Goal: Task Accomplishment & Management: Use online tool/utility

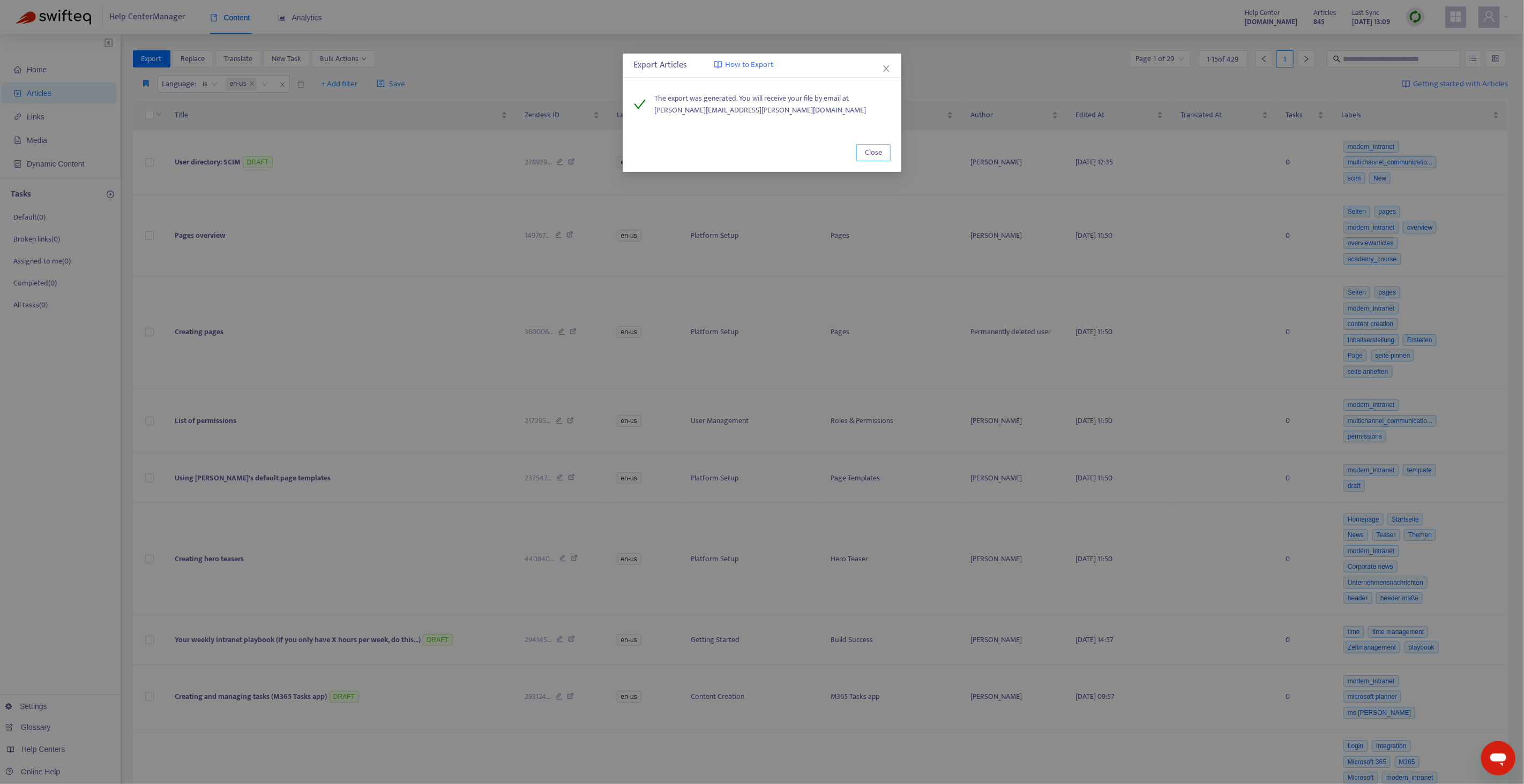
click at [873, 156] on span "Close" at bounding box center [873, 152] width 17 height 12
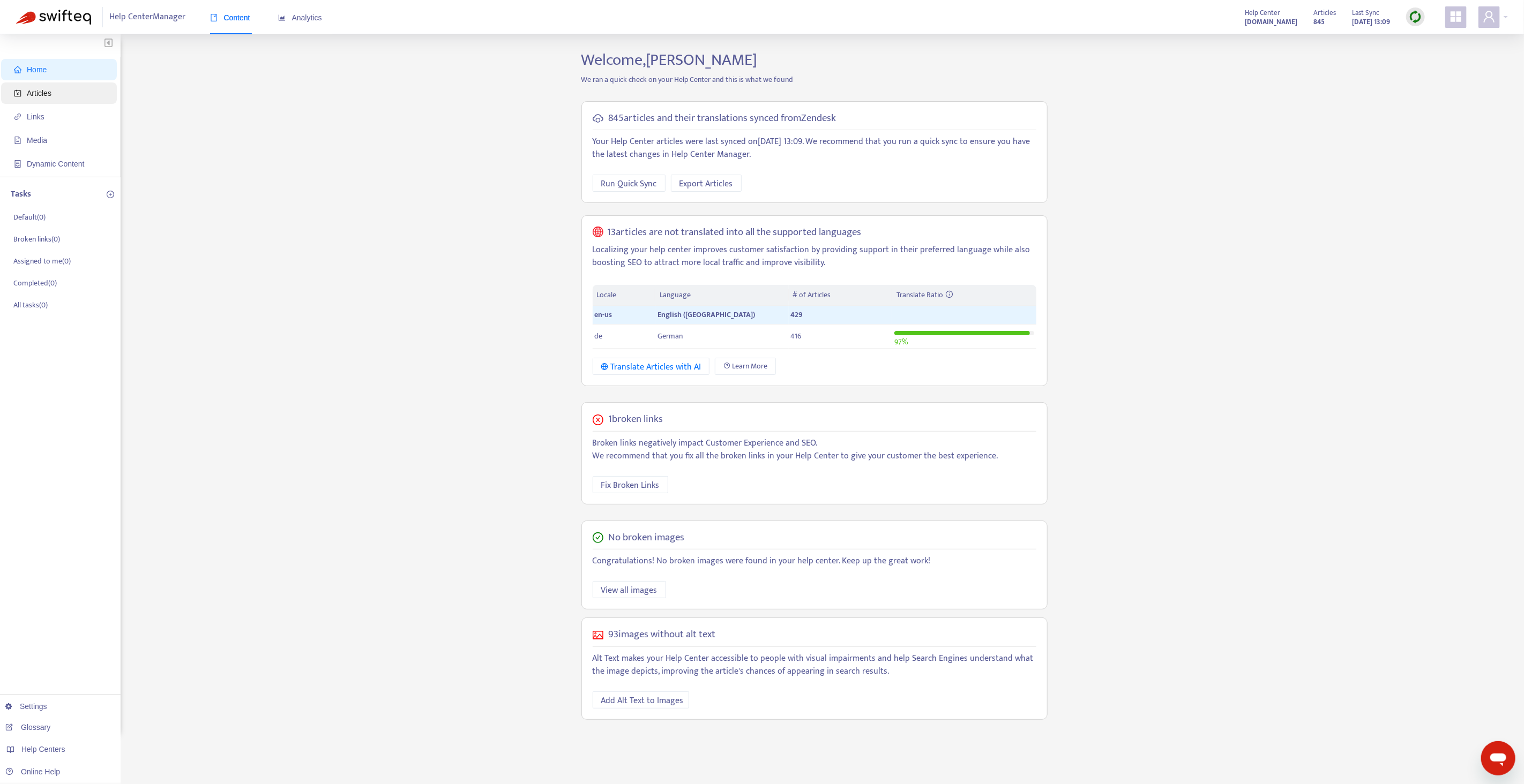
drag, startPoint x: 57, startPoint y: 95, endPoint x: 67, endPoint y: 94, distance: 10.0
click at [57, 95] on span "Articles" at bounding box center [61, 93] width 94 height 21
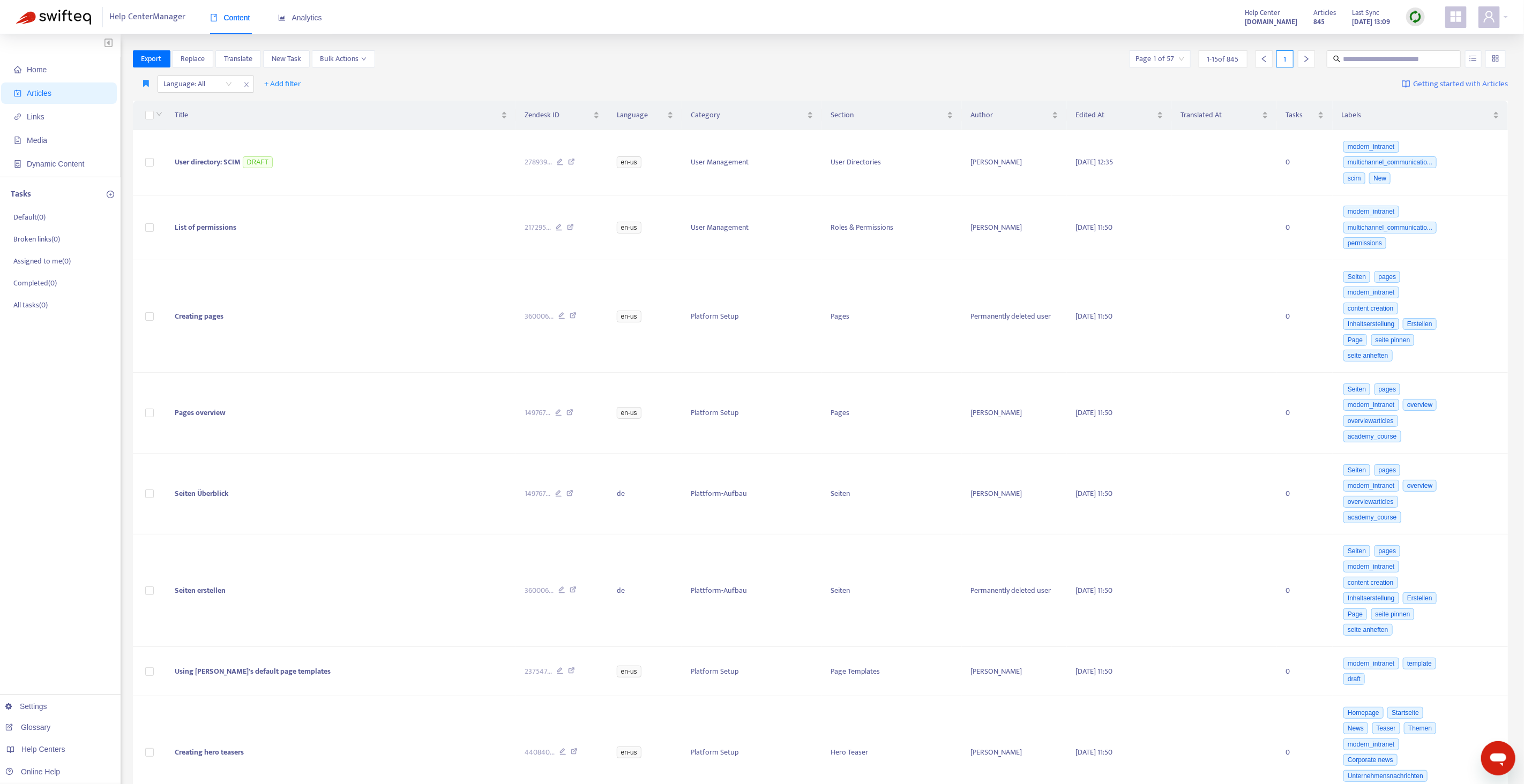
click at [1416, 19] on img at bounding box center [1415, 17] width 13 height 13
click at [1424, 33] on link "Quick Sync" at bounding box center [1437, 39] width 45 height 12
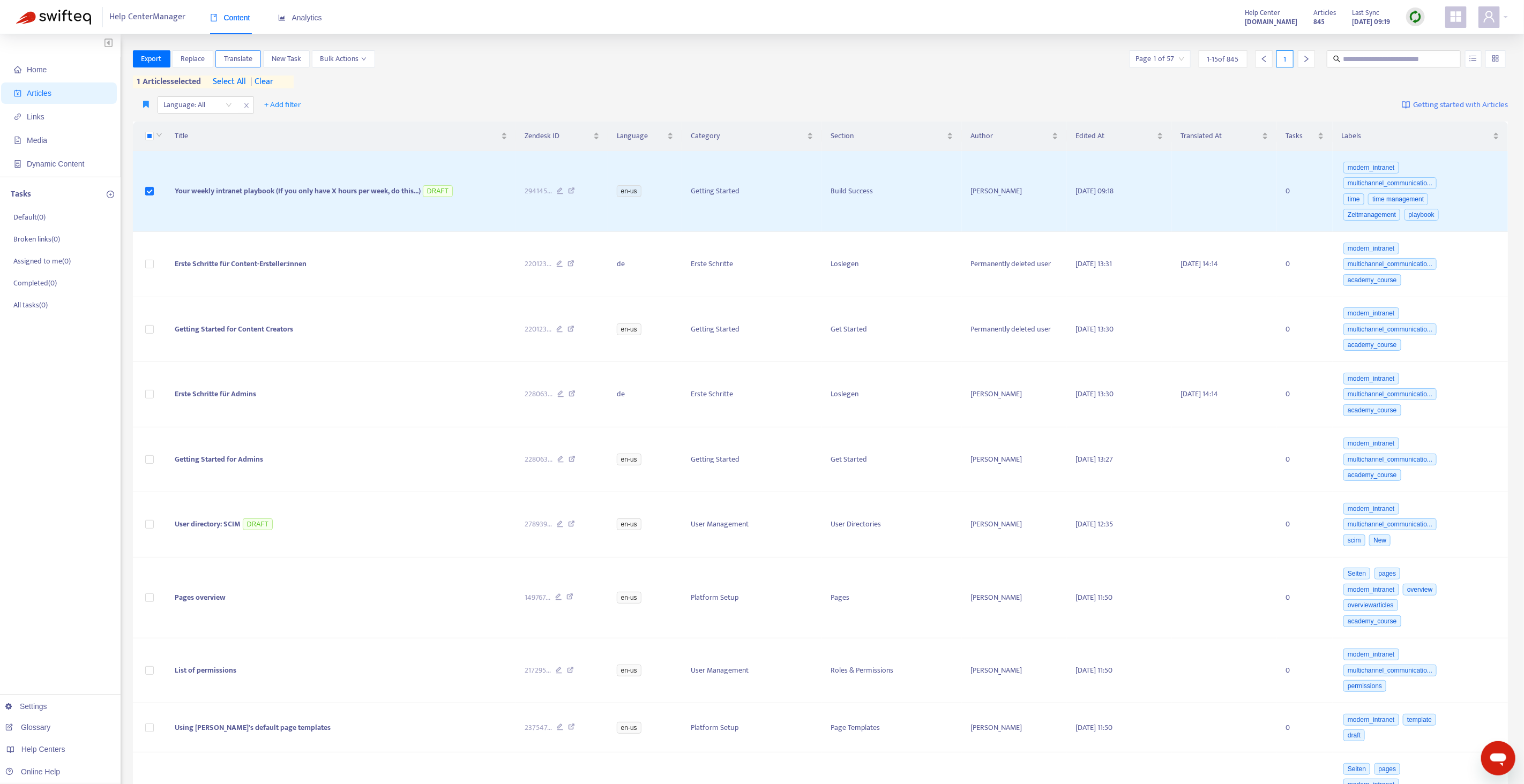
click at [237, 62] on span "Translate" at bounding box center [238, 59] width 28 height 12
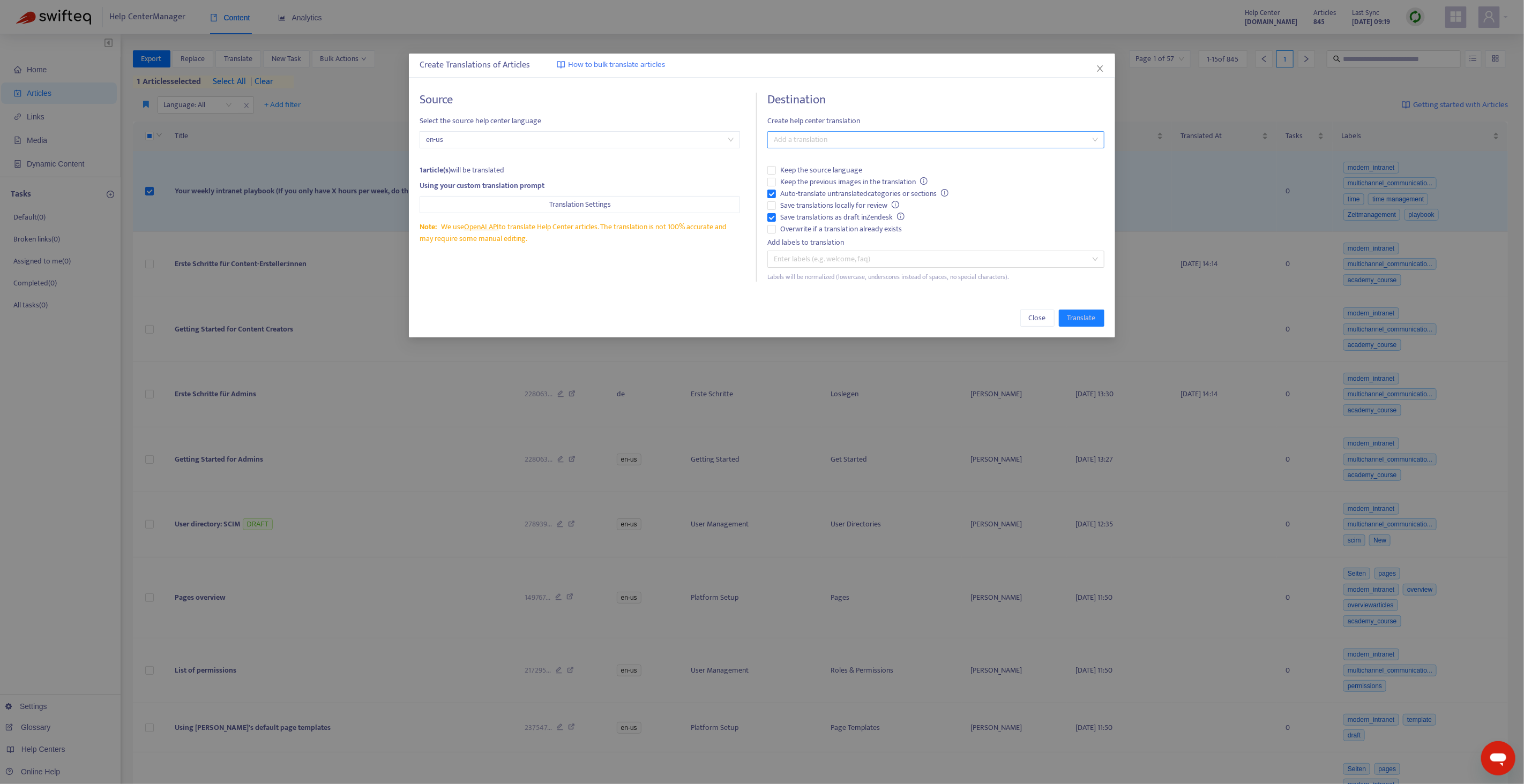
click at [807, 145] on div at bounding box center [930, 140] width 321 height 13
click at [806, 175] on div "German ( de )" at bounding box center [936, 178] width 320 height 12
drag, startPoint x: 797, startPoint y: 226, endPoint x: 797, endPoint y: 204, distance: 22.0
click at [797, 226] on span "Overwrite if a translation already exists" at bounding box center [841, 229] width 130 height 12
click at [797, 194] on span "Auto-translate untranslated categories or sections" at bounding box center [864, 193] width 177 height 12
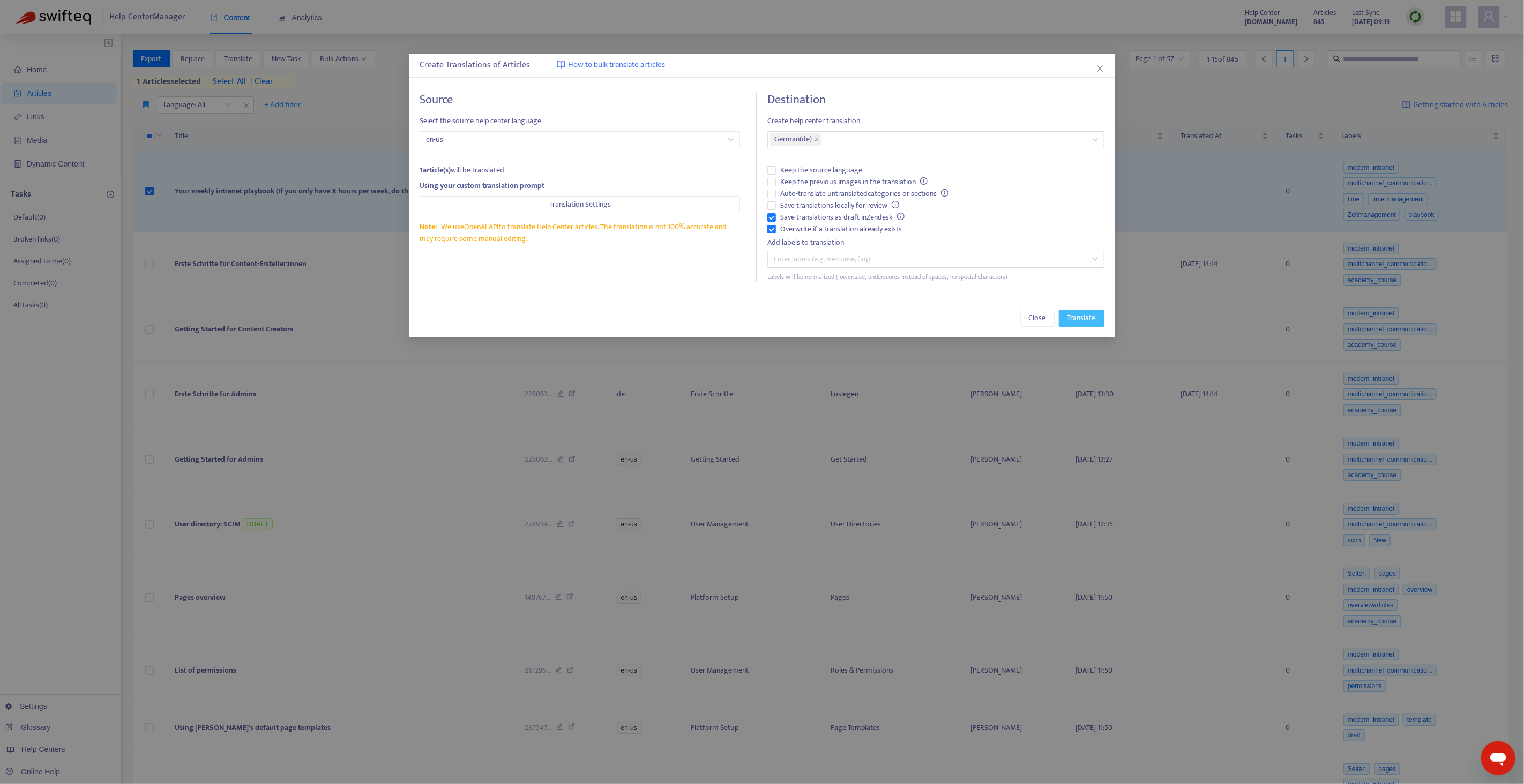
click at [1085, 314] on span "Translate" at bounding box center [1081, 318] width 28 height 12
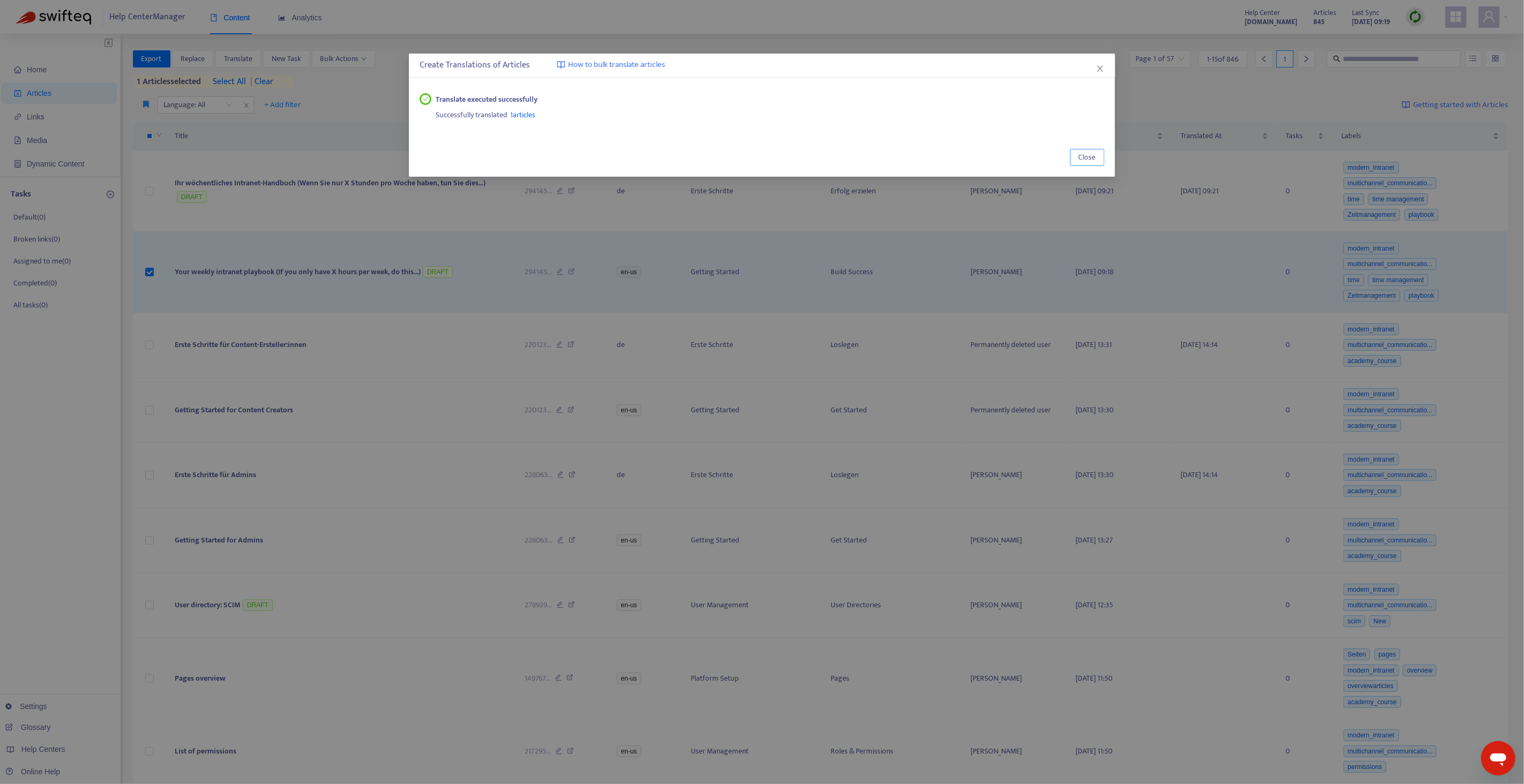
click at [1095, 159] on span "Close" at bounding box center [1087, 157] width 17 height 12
